Goal: Task Accomplishment & Management: Use online tool/utility

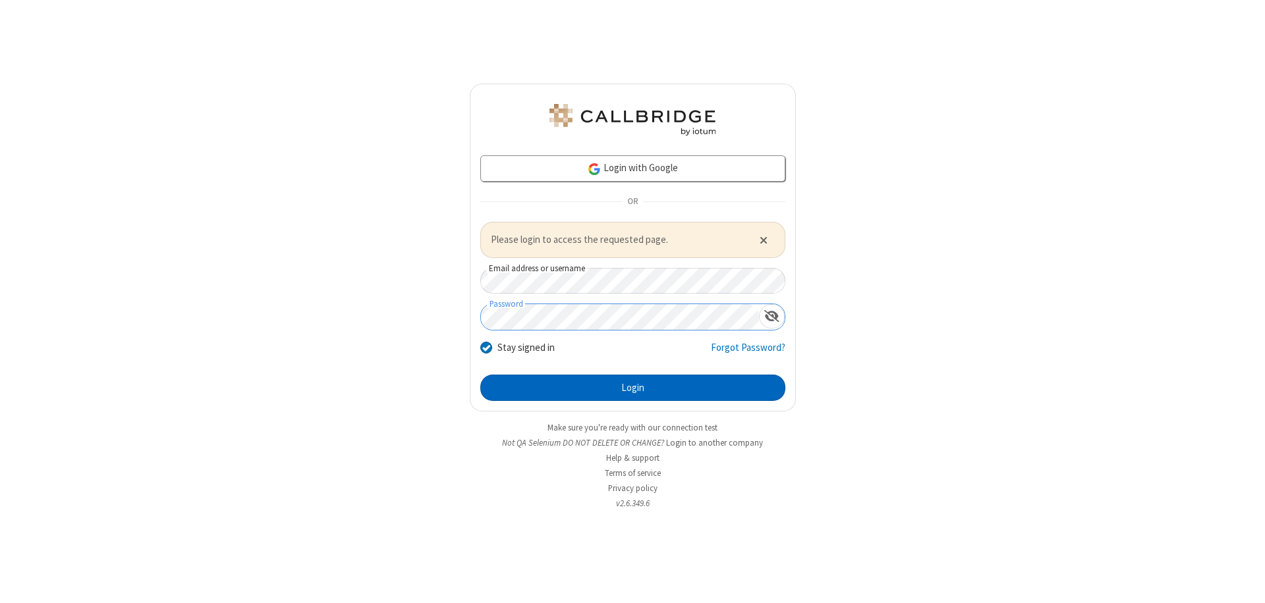
click at [632, 387] on button "Login" at bounding box center [632, 388] width 305 height 26
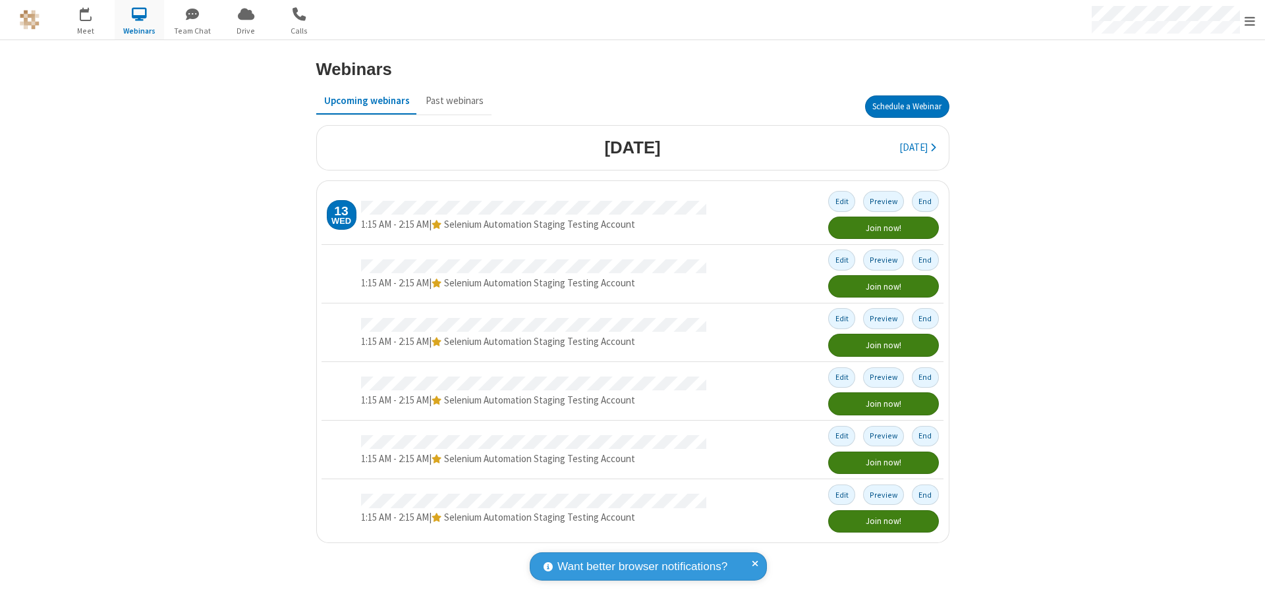
click at [906, 107] on button "Schedule a Webinar" at bounding box center [907, 107] width 84 height 22
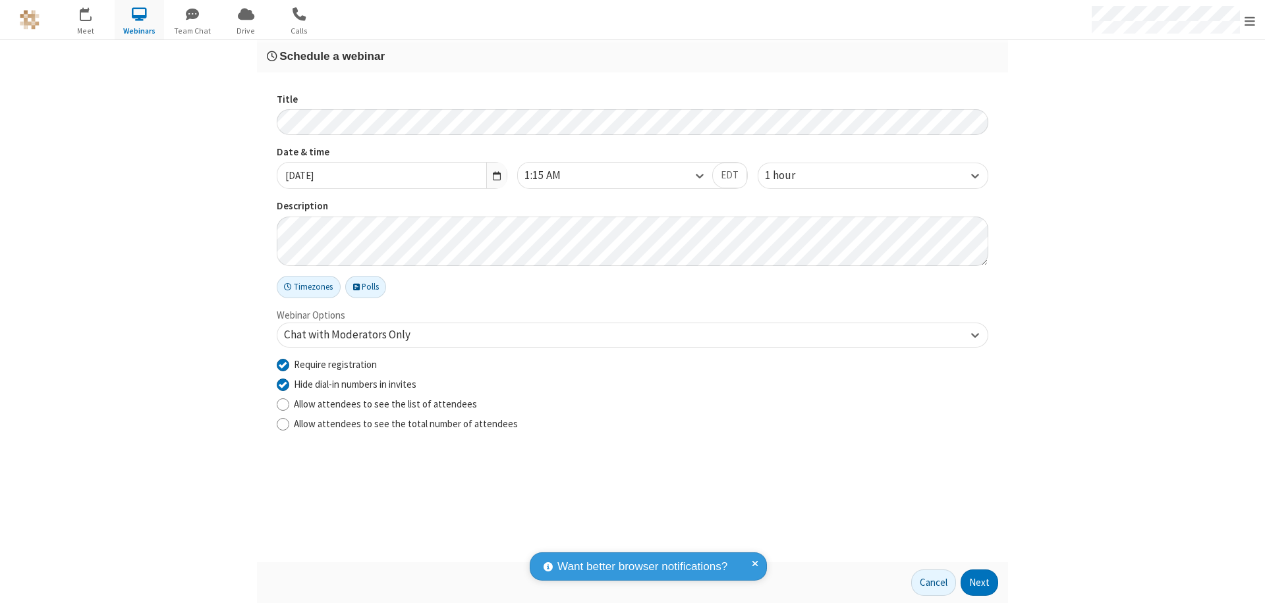
click at [283, 364] on input "Require registration" at bounding box center [283, 365] width 13 height 14
checkbox input "false"
click at [979, 583] on button "Next" at bounding box center [979, 583] width 38 height 26
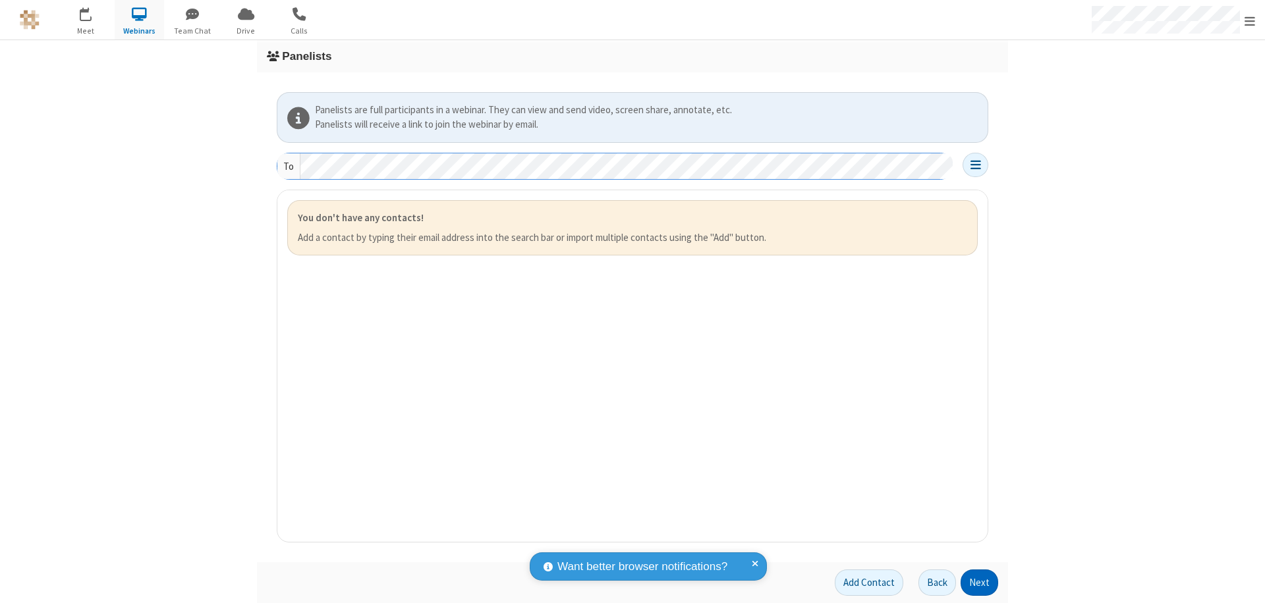
click at [979, 583] on button "Next" at bounding box center [979, 583] width 38 height 26
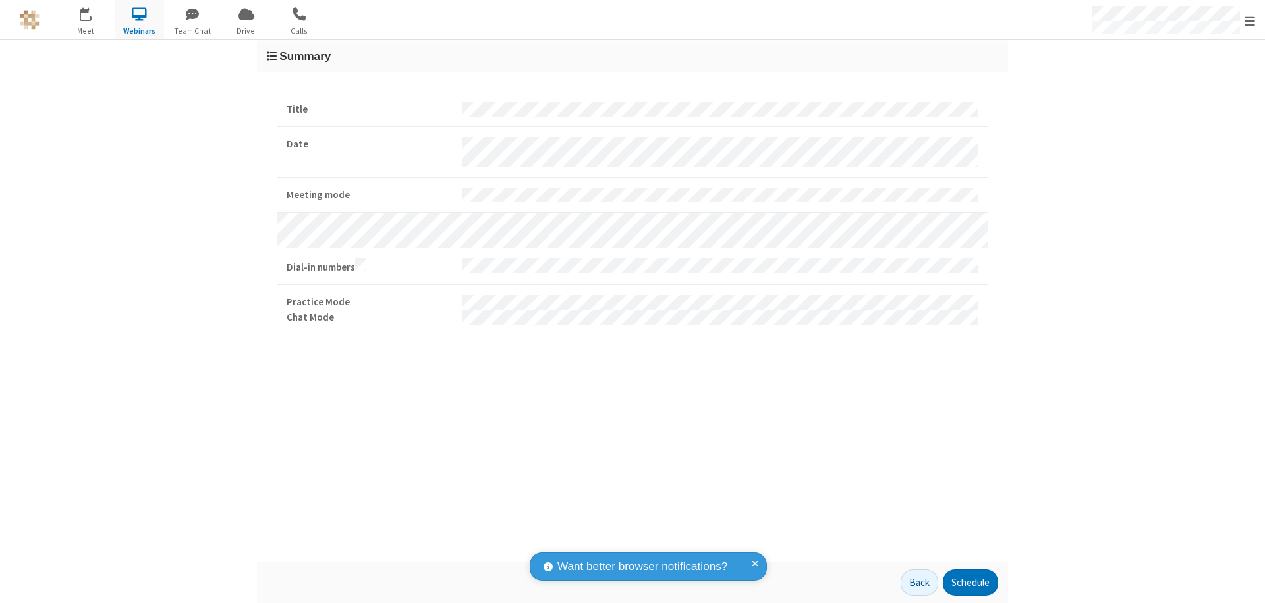
click at [970, 583] on button "Schedule" at bounding box center [970, 583] width 55 height 26
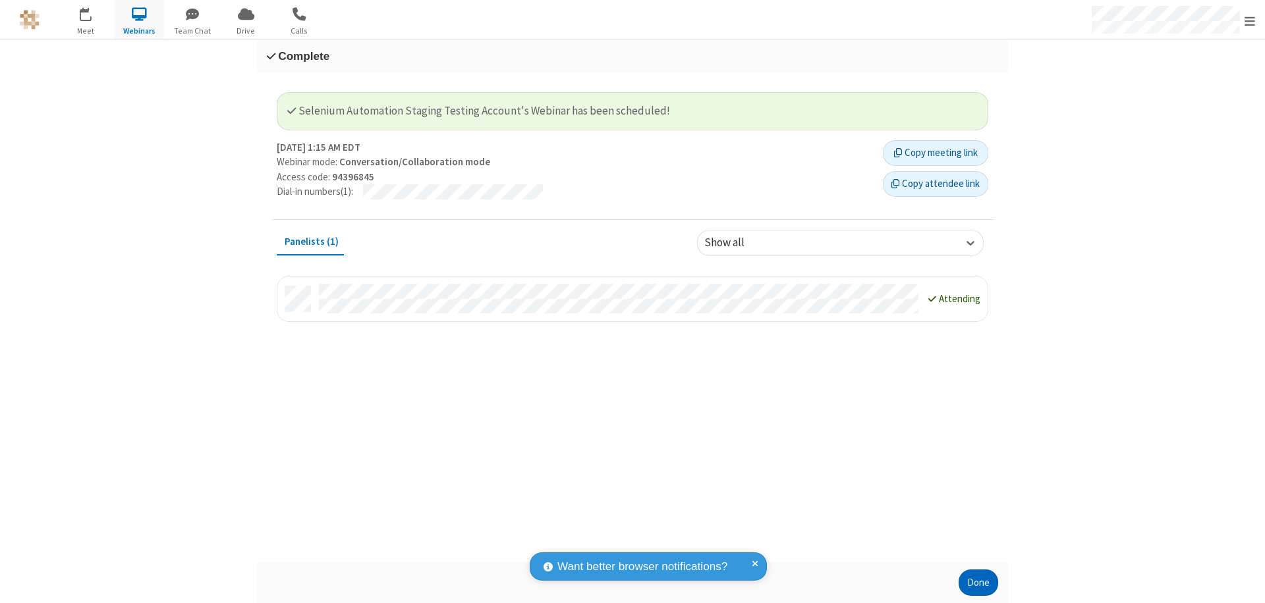
click at [978, 583] on button "Done" at bounding box center [978, 583] width 40 height 26
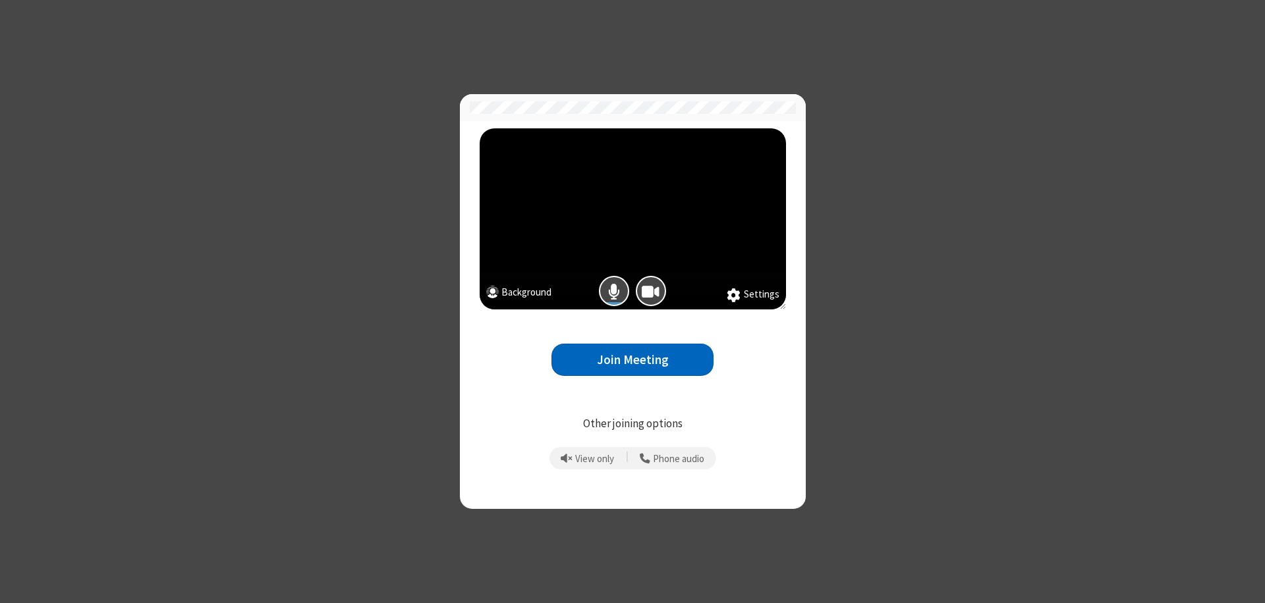
click at [632, 360] on button "Join Meeting" at bounding box center [632, 360] width 162 height 32
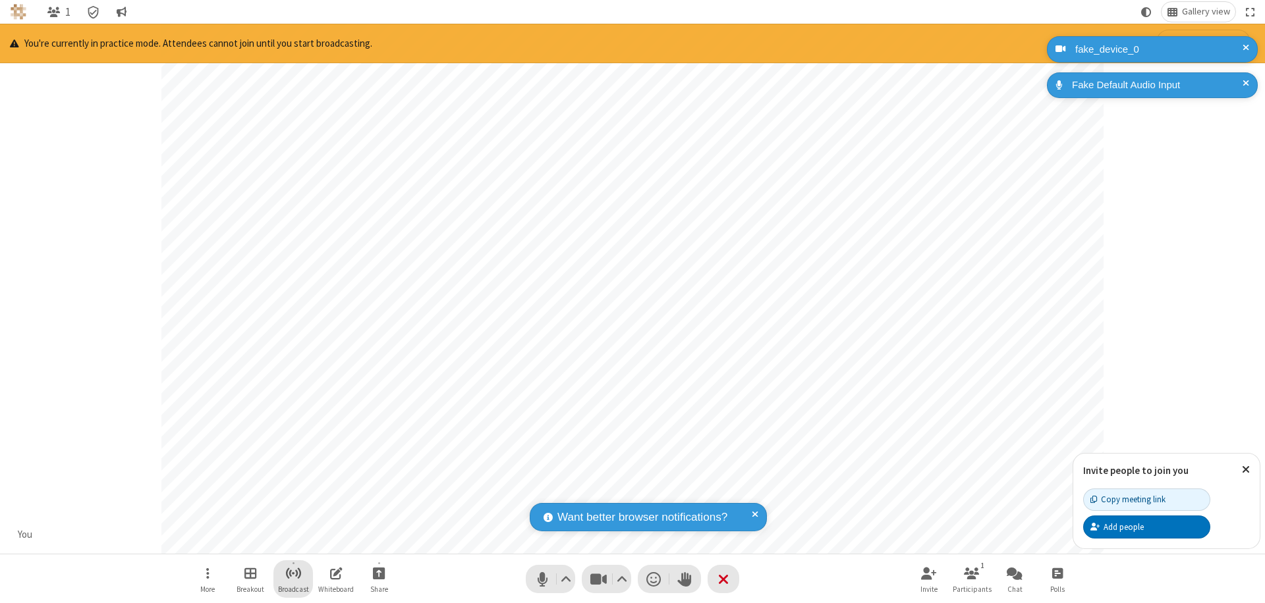
click at [292, 573] on span "Start broadcast" at bounding box center [293, 573] width 16 height 16
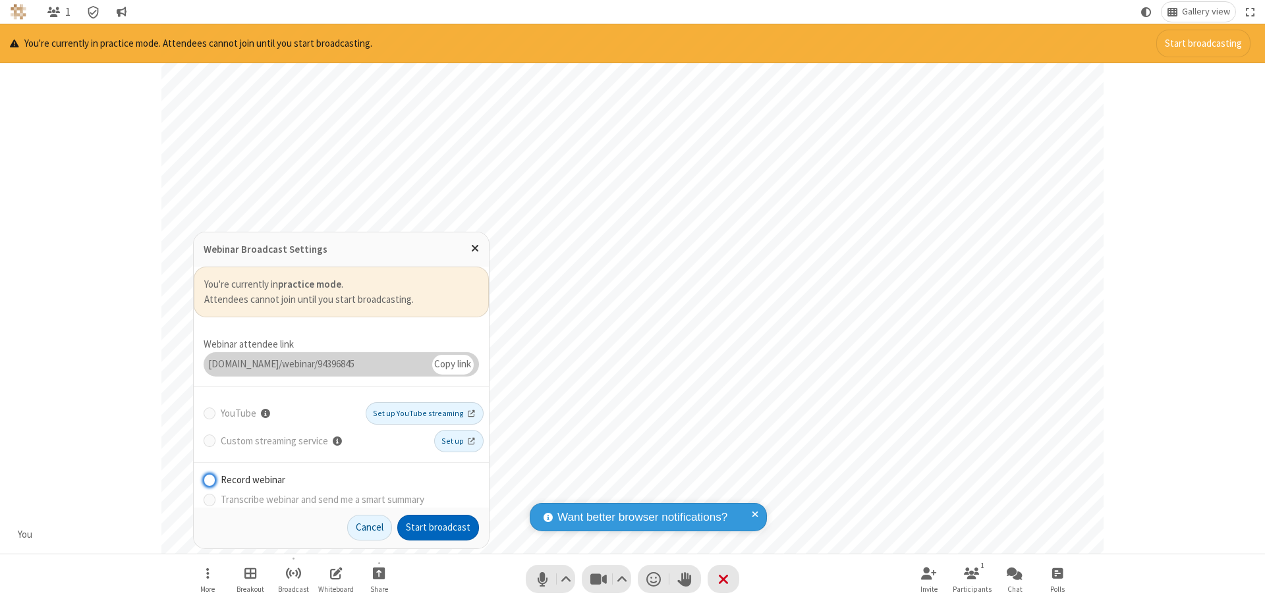
click at [438, 528] on button "Start broadcast" at bounding box center [438, 528] width 82 height 26
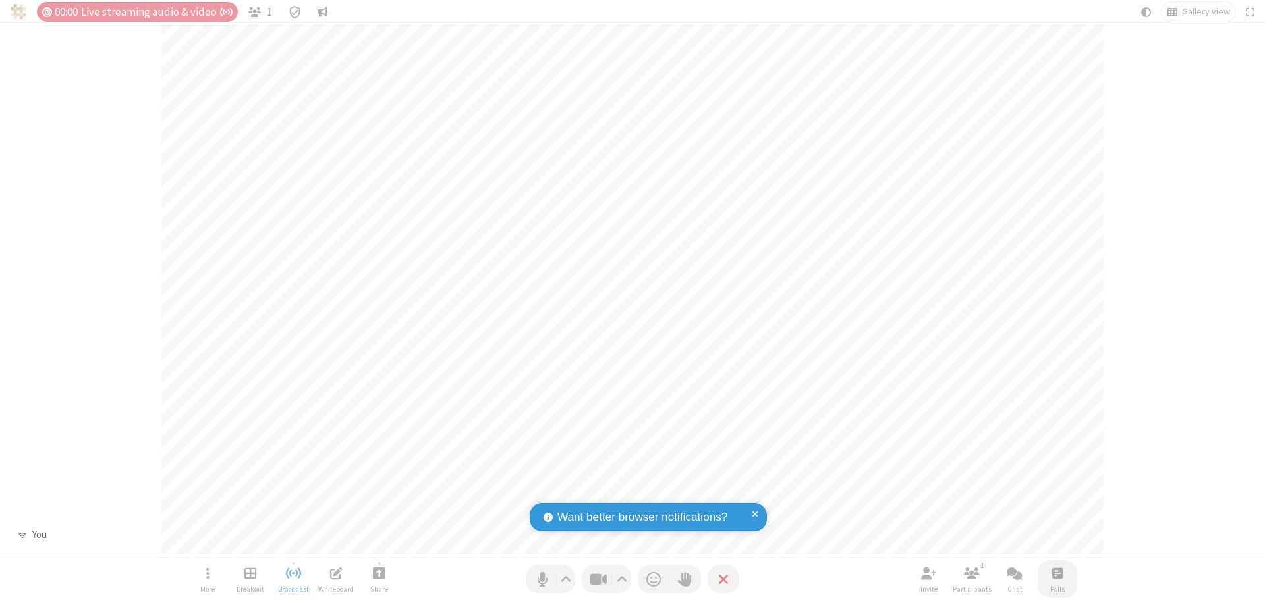
click at [1057, 573] on span "Open poll" at bounding box center [1057, 573] width 11 height 16
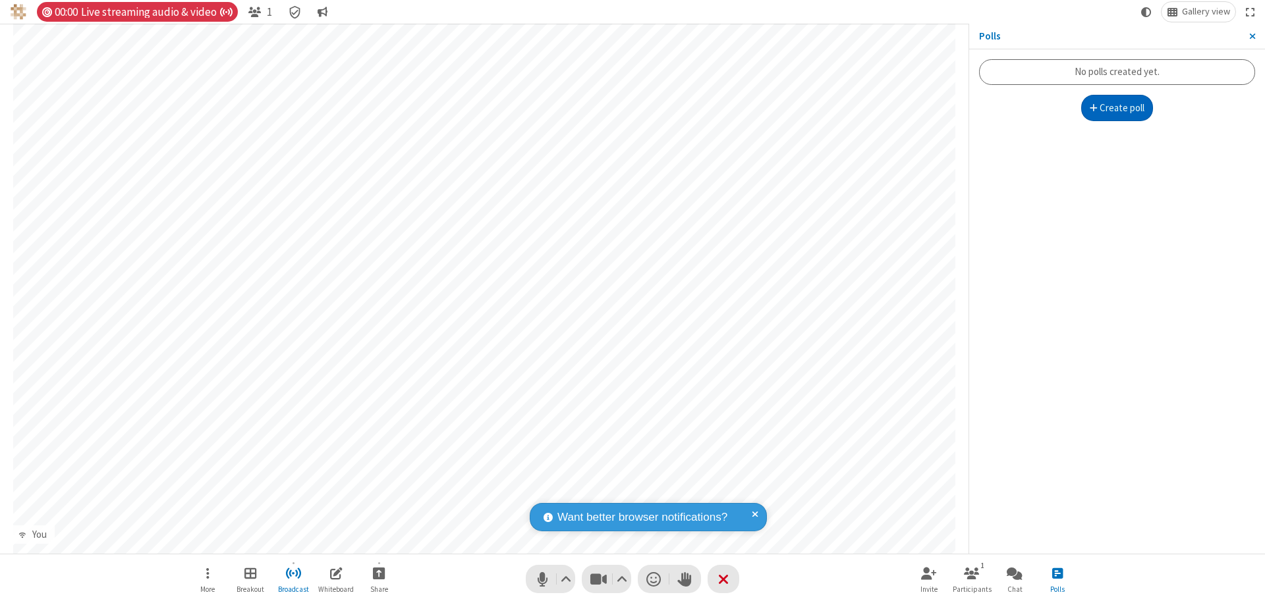
click at [1116, 108] on button "Create poll" at bounding box center [1117, 108] width 72 height 26
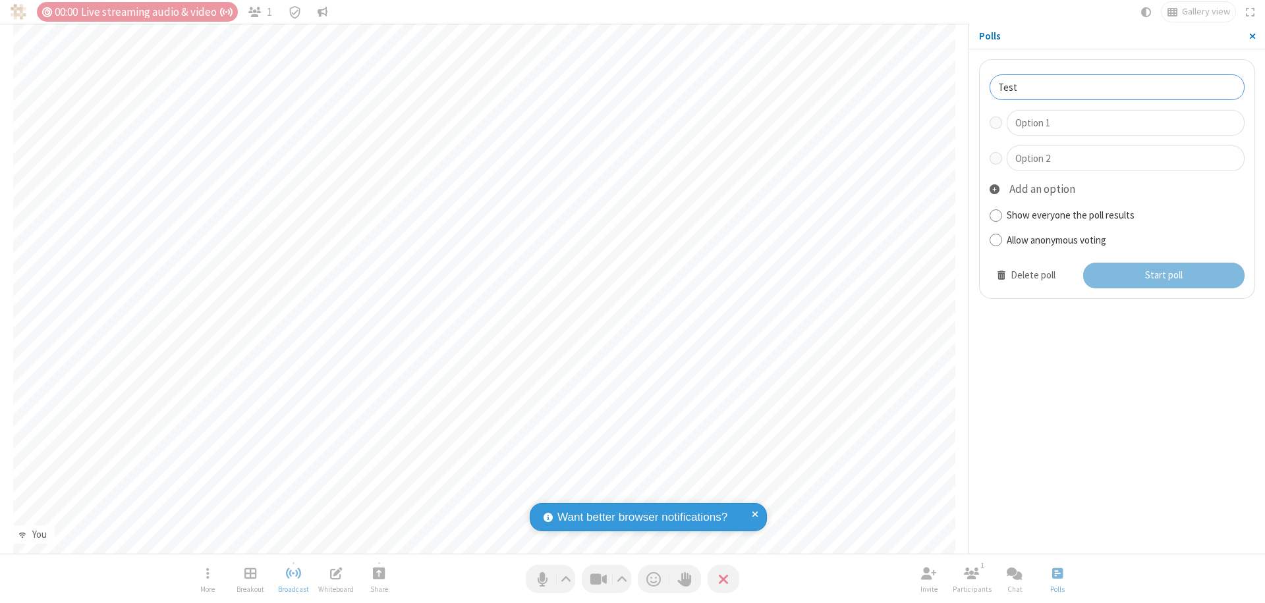
type input "Test"
type input "Yes"
type input "No"
click at [1163, 275] on button "Start poll" at bounding box center [1164, 276] width 162 height 26
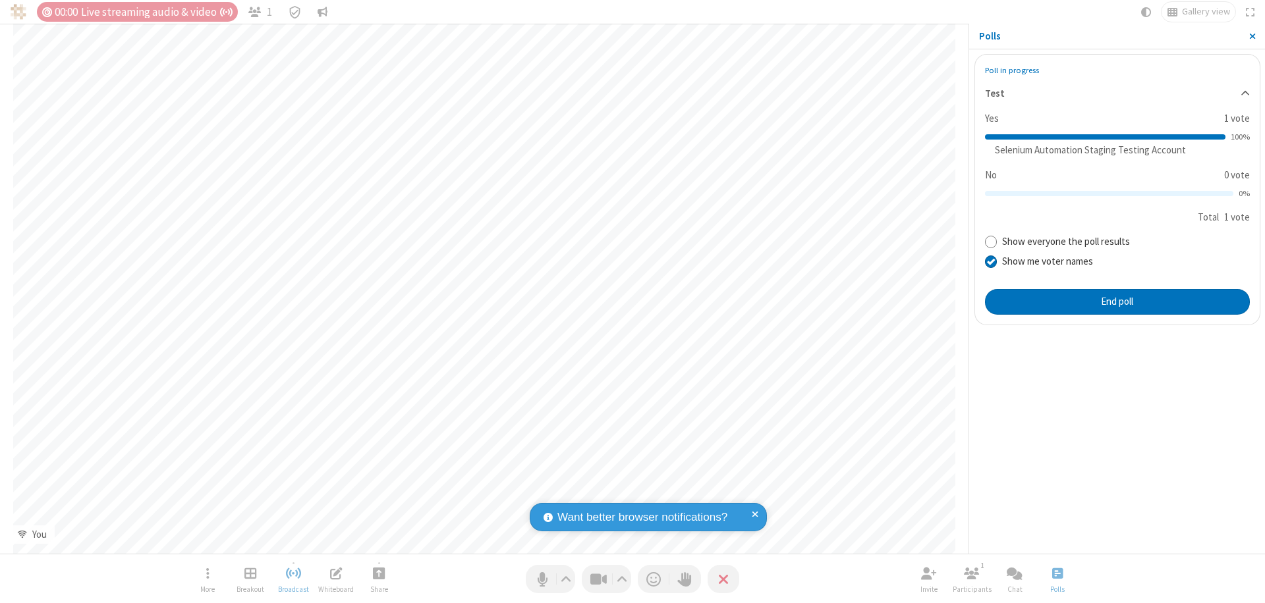
click at [1251, 36] on span "Close sidebar" at bounding box center [1252, 36] width 7 height 11
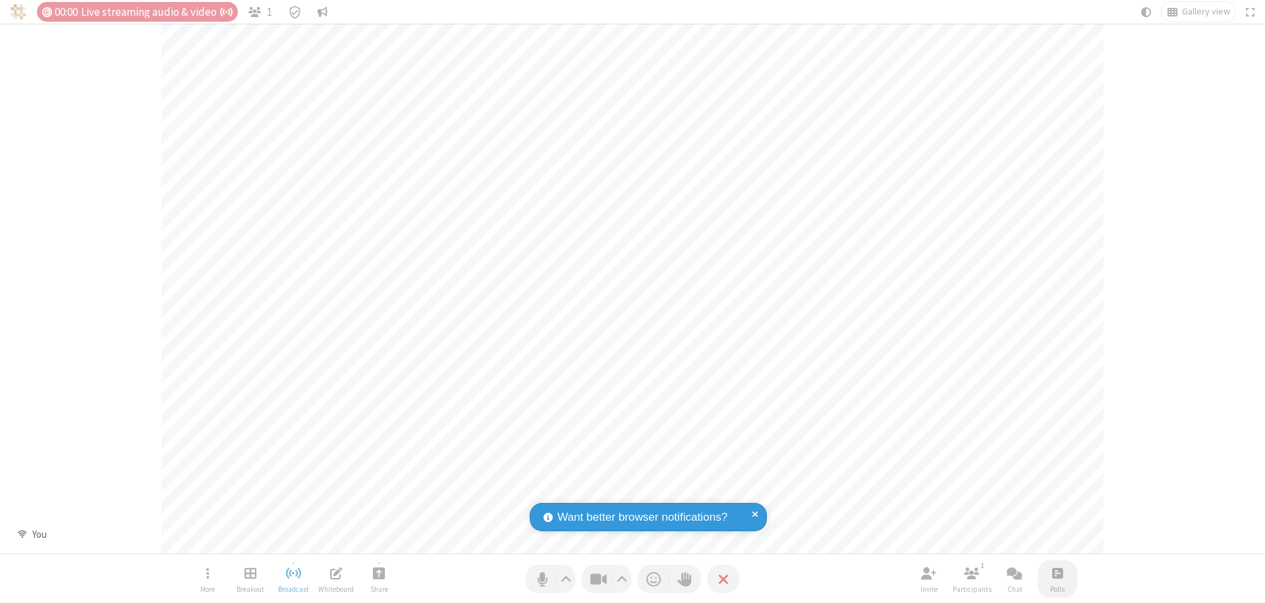
click at [1057, 573] on span "Open poll" at bounding box center [1057, 573] width 11 height 16
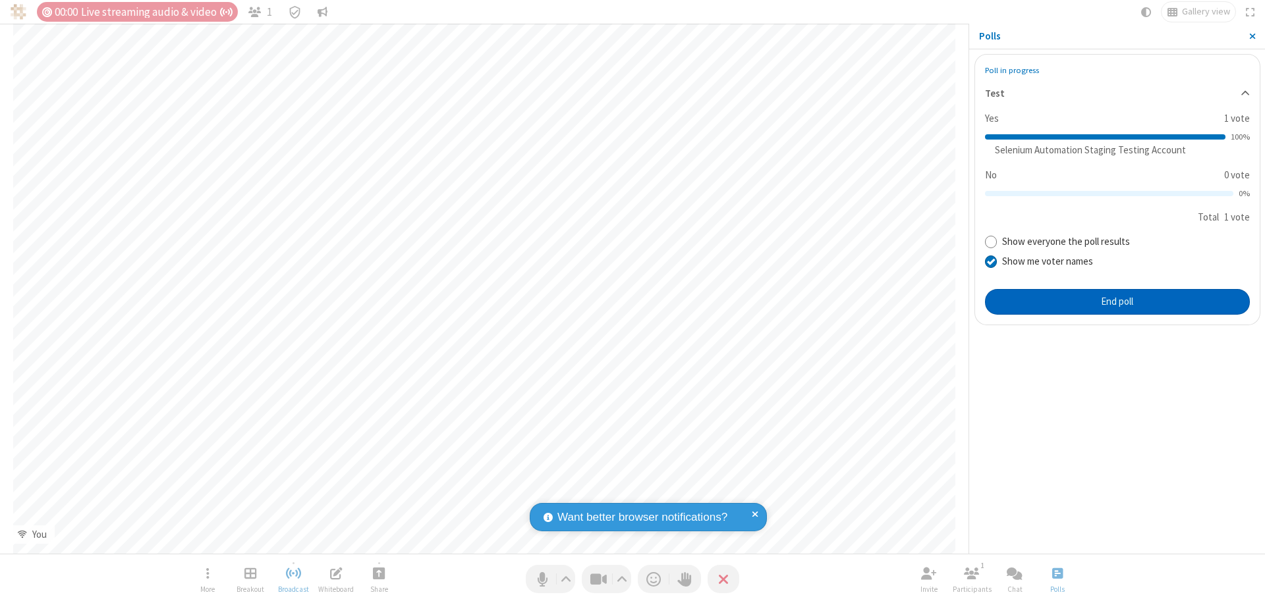
click at [1116, 302] on button "End poll" at bounding box center [1117, 302] width 265 height 26
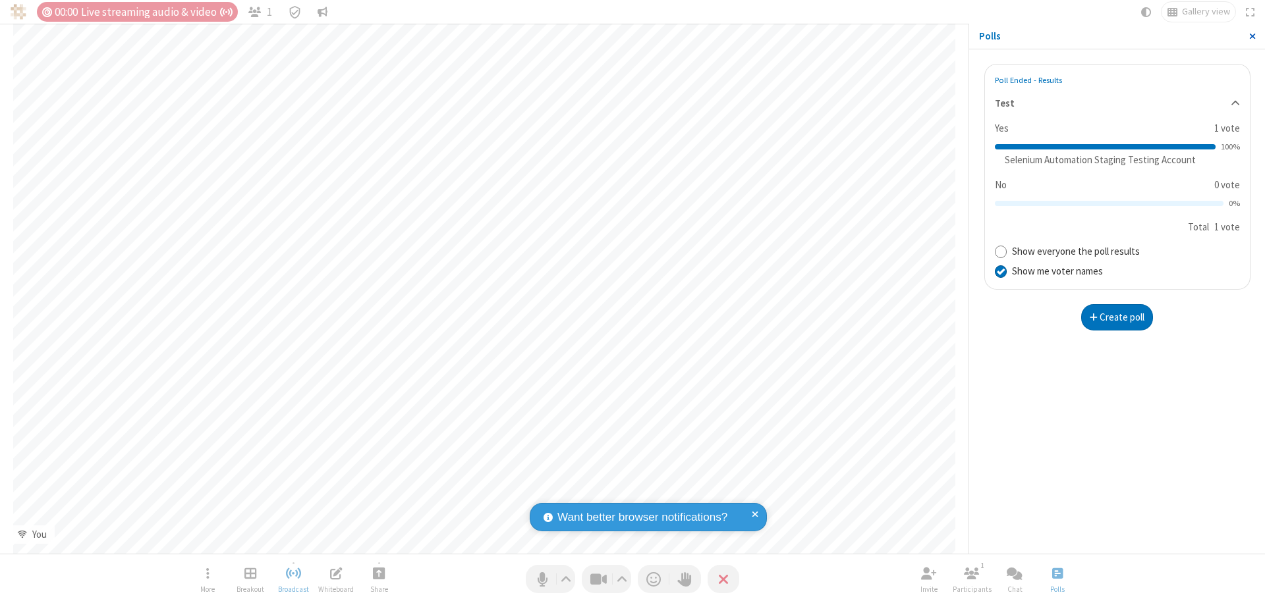
click at [1251, 36] on span "Close sidebar" at bounding box center [1252, 36] width 7 height 11
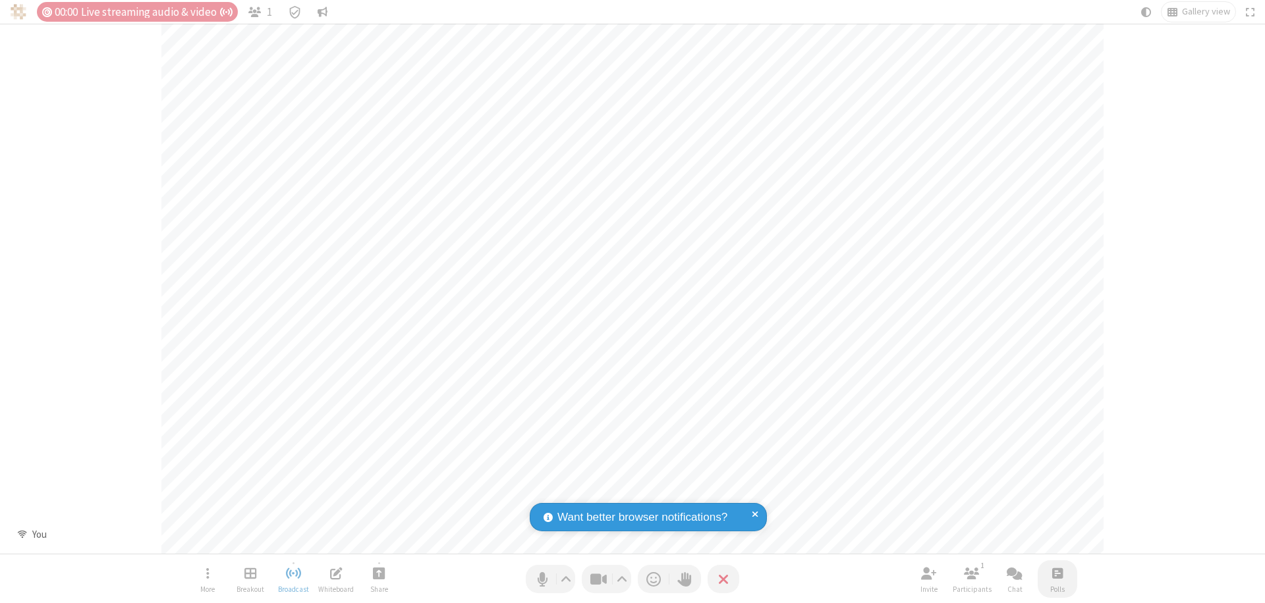
click at [1057, 573] on span "Open poll" at bounding box center [1057, 573] width 11 height 16
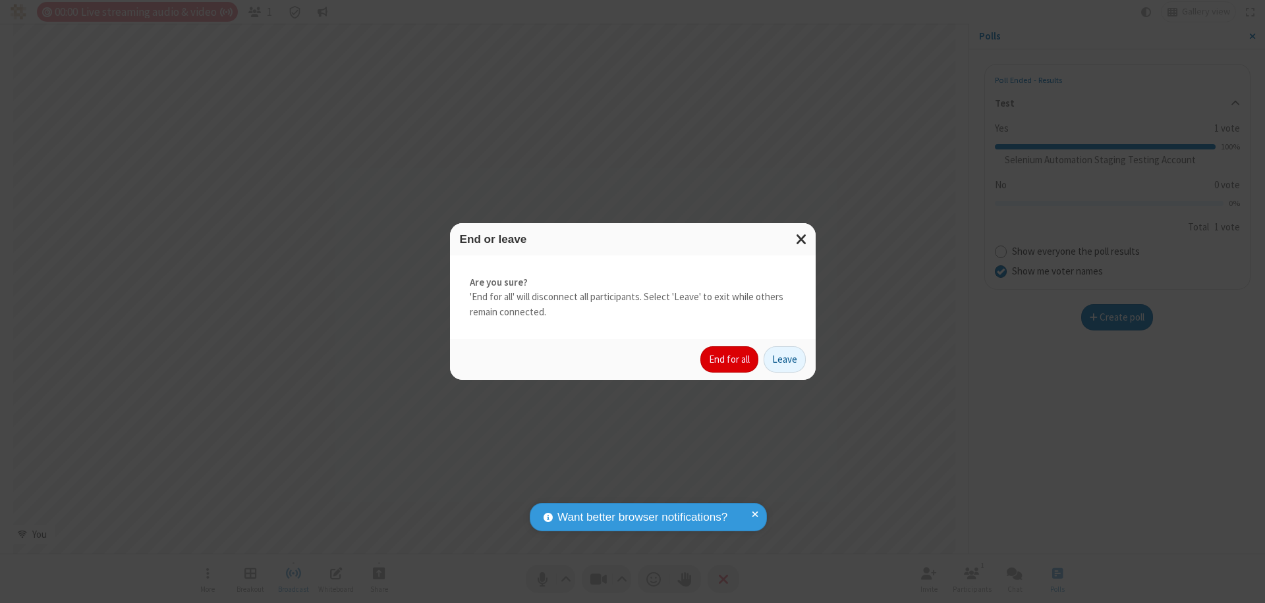
click at [730, 360] on button "End for all" at bounding box center [729, 359] width 58 height 26
